Goal: Consume media (video, audio): Consume media (video, audio)

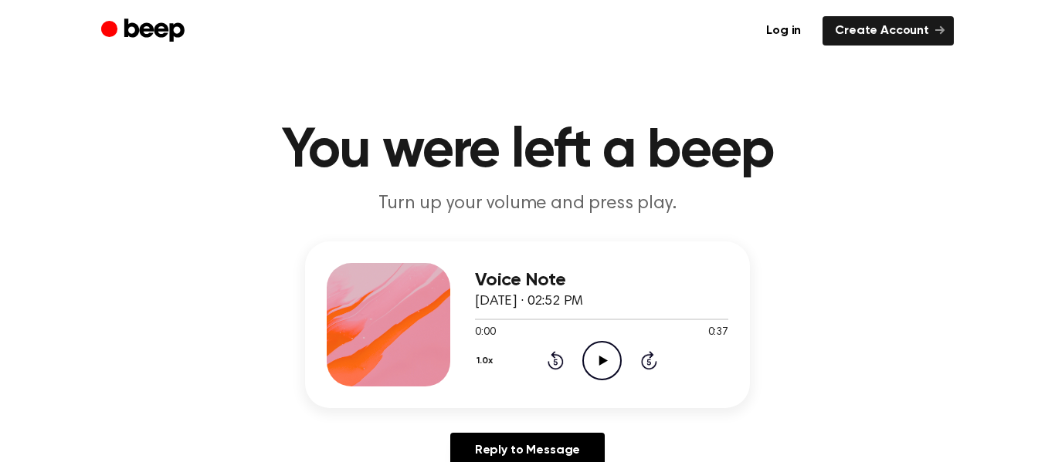
click at [616, 367] on icon "Play Audio" at bounding box center [601, 360] width 39 height 39
click at [607, 366] on icon "Pause Audio" at bounding box center [601, 360] width 39 height 39
click at [603, 364] on icon "Play Audio" at bounding box center [601, 360] width 39 height 39
drag, startPoint x: 482, startPoint y: 317, endPoint x: 432, endPoint y: 332, distance: 51.8
click at [432, 332] on div "Voice Note September 3, 2024 · 02:52 PM 0:01 0:37 Your browser does not support…" at bounding box center [527, 325] width 445 height 167
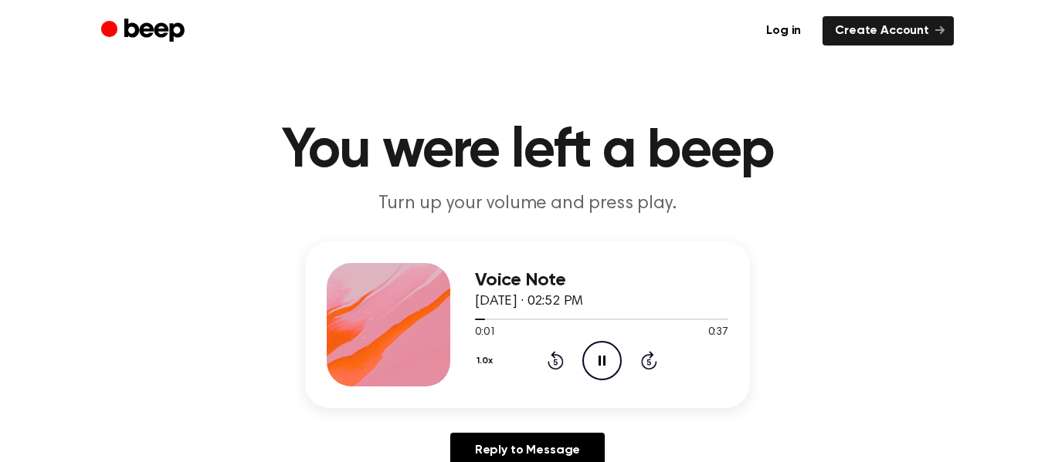
click at [516, 338] on div "0:01 0:37" at bounding box center [601, 333] width 253 height 16
click at [556, 368] on icon at bounding box center [555, 360] width 16 height 19
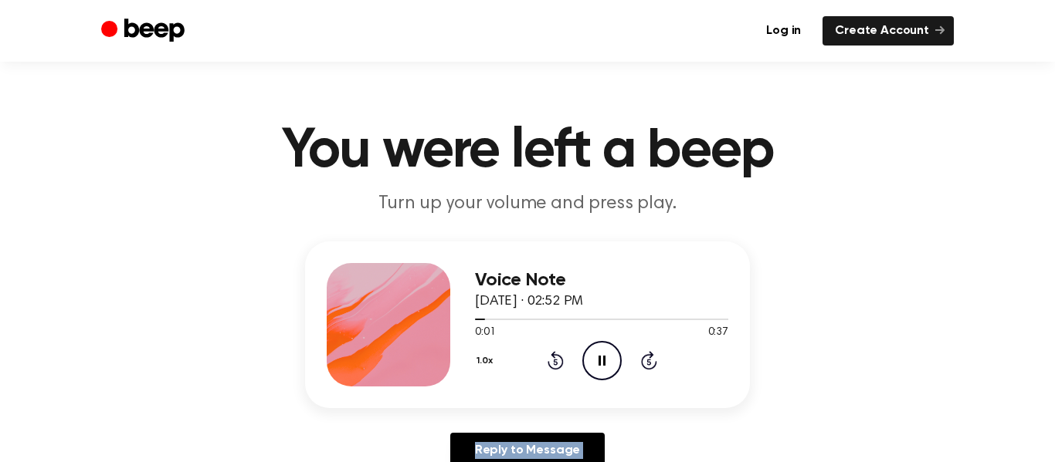
scroll to position [44, 0]
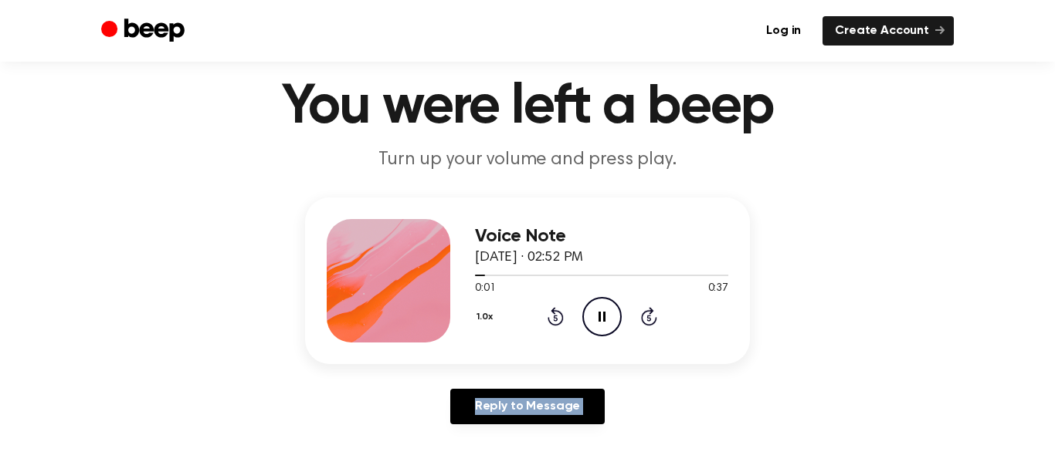
click at [898, 427] on div "Voice Note September 3, 2024 · 02:52 PM 0:01 0:37 Your browser does not support…" at bounding box center [528, 317] width 1018 height 239
click at [556, 322] on icon "Rewind 5 seconds" at bounding box center [555, 317] width 17 height 20
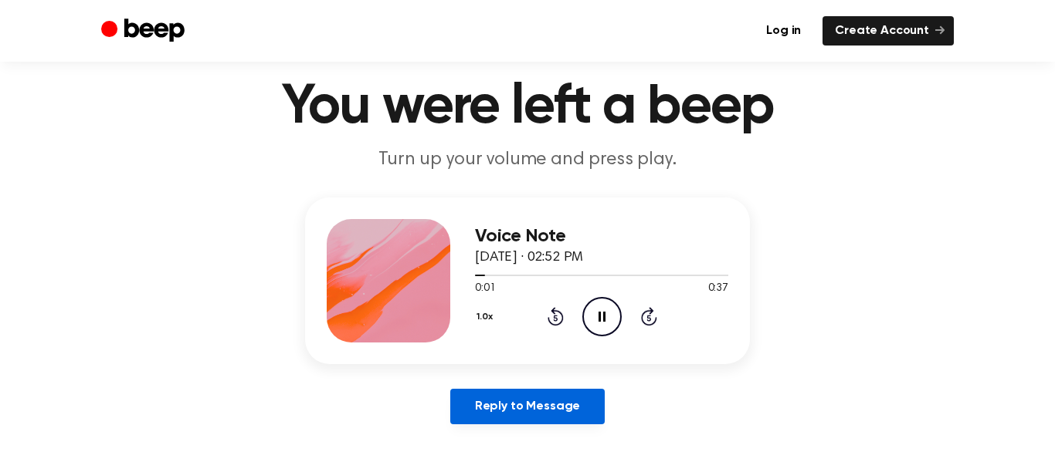
click at [551, 395] on link "Reply to Message" at bounding box center [527, 407] width 154 height 36
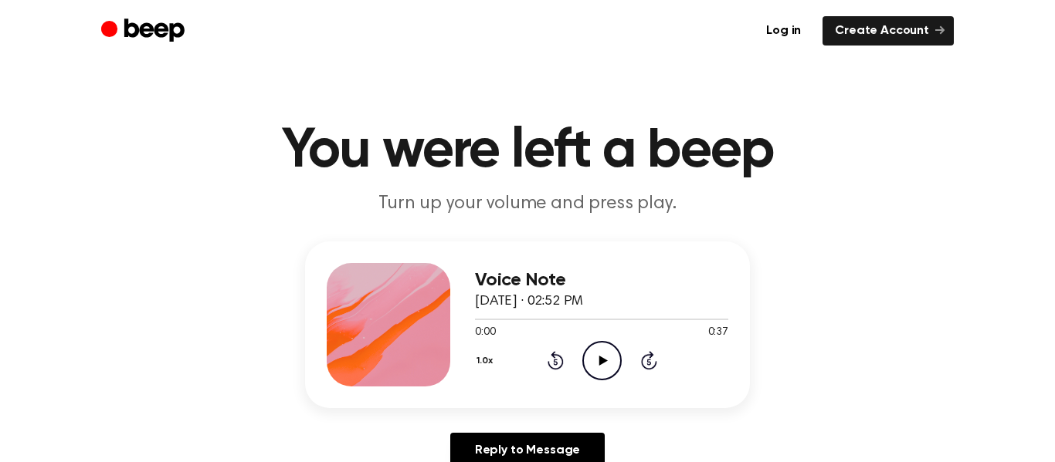
click at [592, 371] on icon "Play Audio" at bounding box center [601, 360] width 39 height 39
click at [604, 353] on icon "Play Audio" at bounding box center [601, 360] width 39 height 39
click at [601, 361] on icon "Pause Audio" at bounding box center [601, 360] width 39 height 39
drag, startPoint x: 481, startPoint y: 321, endPoint x: 466, endPoint y: 320, distance: 15.5
click at [466, 320] on div "Voice Note [DATE] · 02:53 PM 0:01 0:36 Your browser does not support the [objec…" at bounding box center [527, 325] width 445 height 167
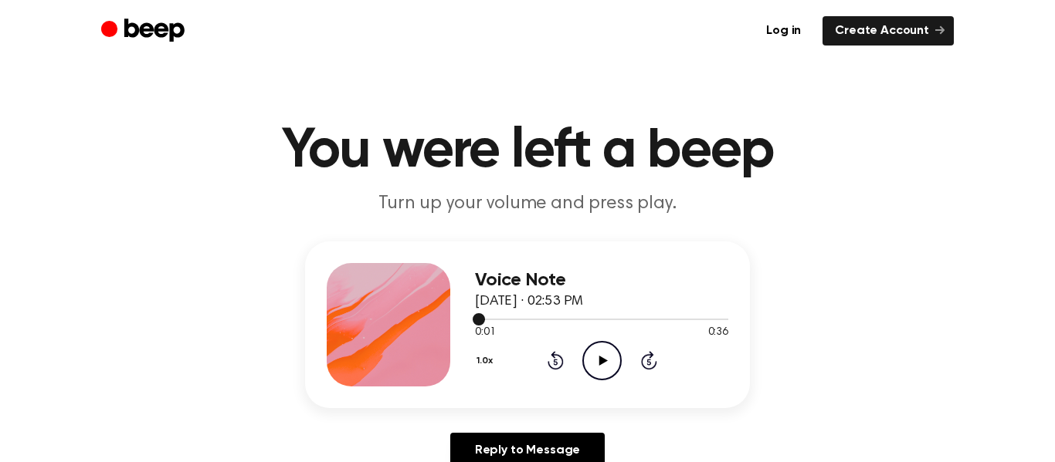
click at [479, 320] on span at bounding box center [479, 319] width 12 height 12
click at [604, 359] on icon at bounding box center [602, 361] width 8 height 10
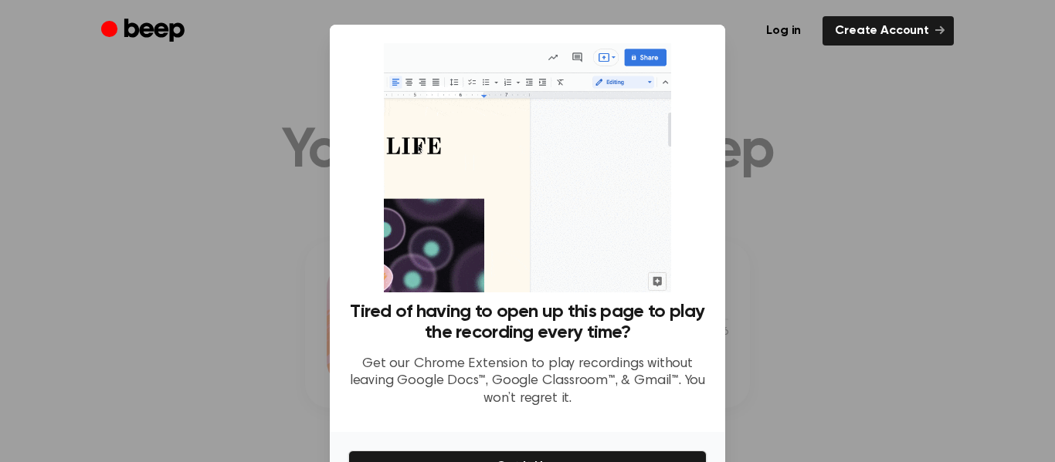
scroll to position [95, 0]
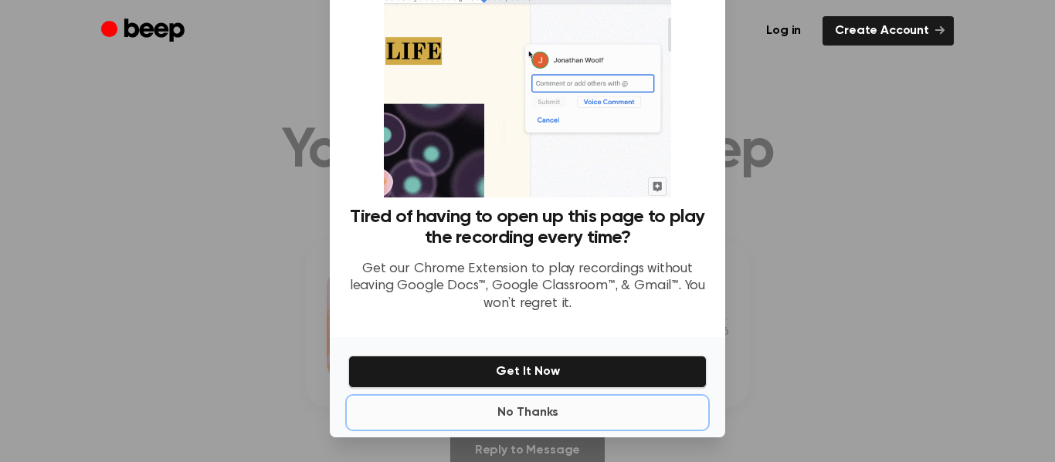
click at [540, 411] on button "No Thanks" at bounding box center [527, 413] width 358 height 31
